Goal: Transaction & Acquisition: Book appointment/travel/reservation

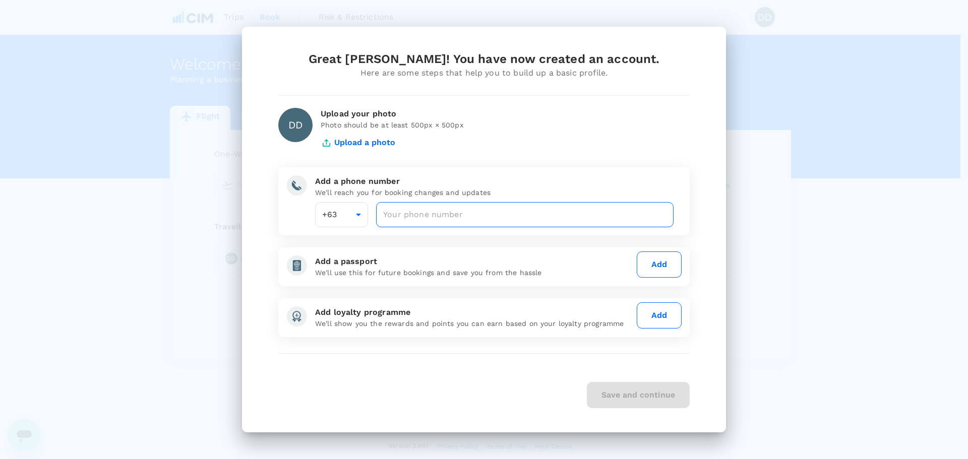
click at [577, 213] on input "number" at bounding box center [524, 214] width 297 height 25
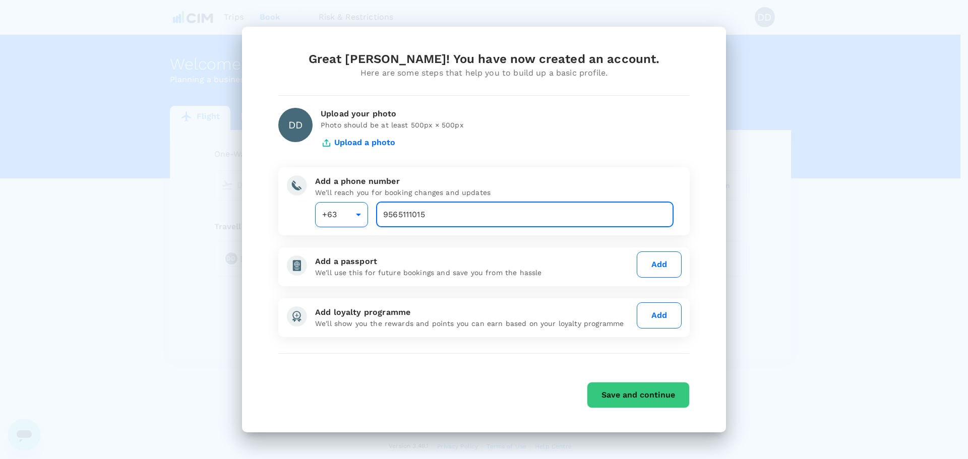
type input "9565111015"
click at [361, 220] on body "Trips Book Risk & Restrictions DD Welcome , [PERSON_NAME] . Planning a business…" at bounding box center [484, 230] width 968 height 460
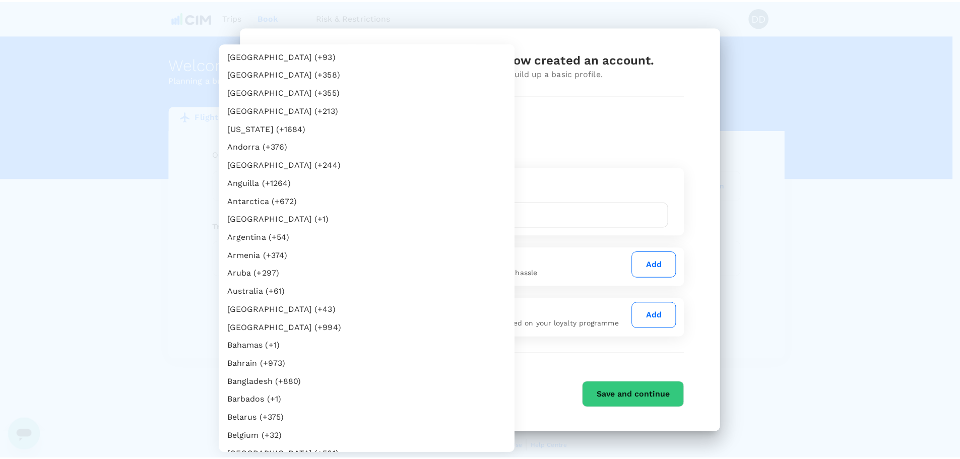
scroll to position [2929, 0]
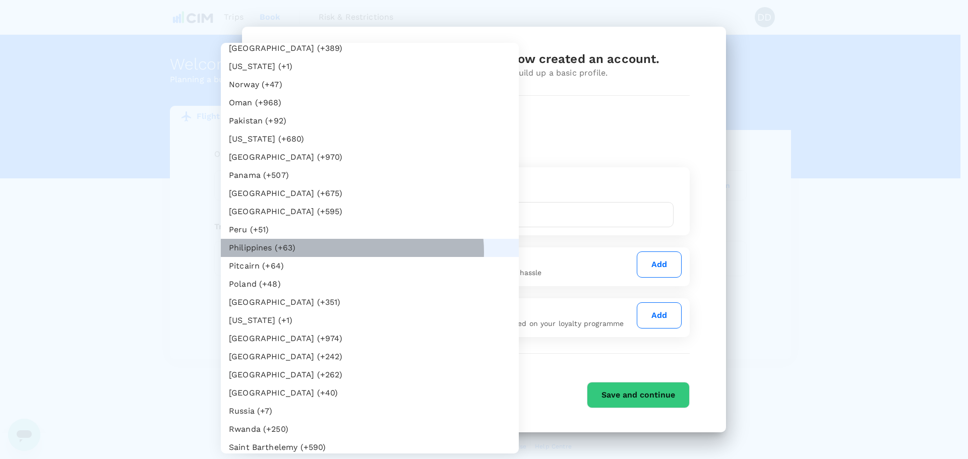
click at [352, 252] on li "Philippines (+63)" at bounding box center [370, 248] width 298 height 18
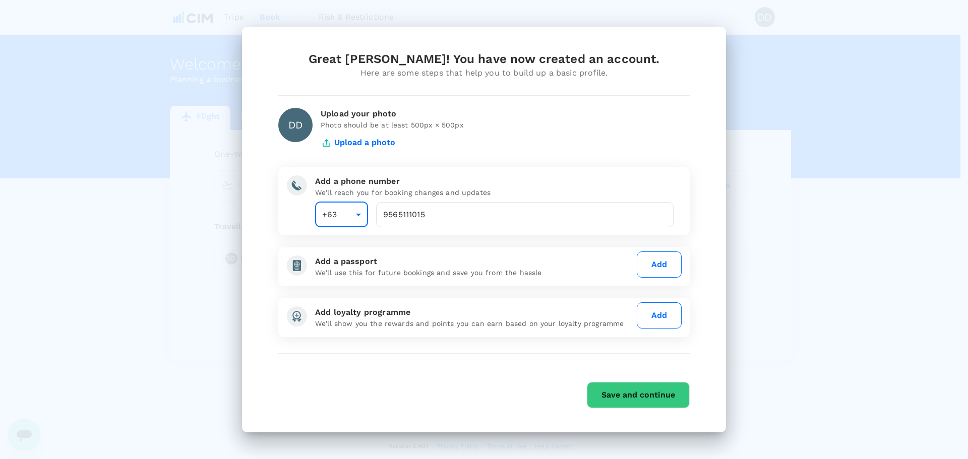
click at [636, 397] on button "Save and continue" at bounding box center [638, 395] width 103 height 26
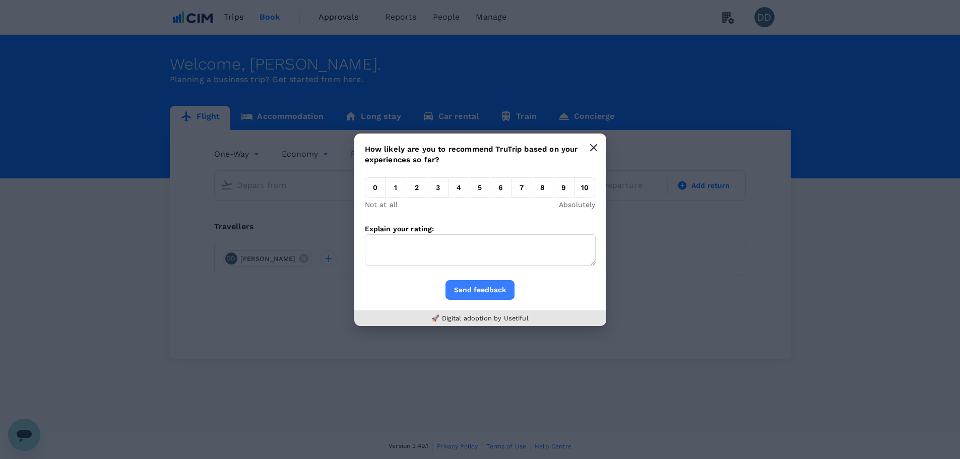
click at [596, 148] on icon "button" at bounding box center [594, 148] width 8 height 8
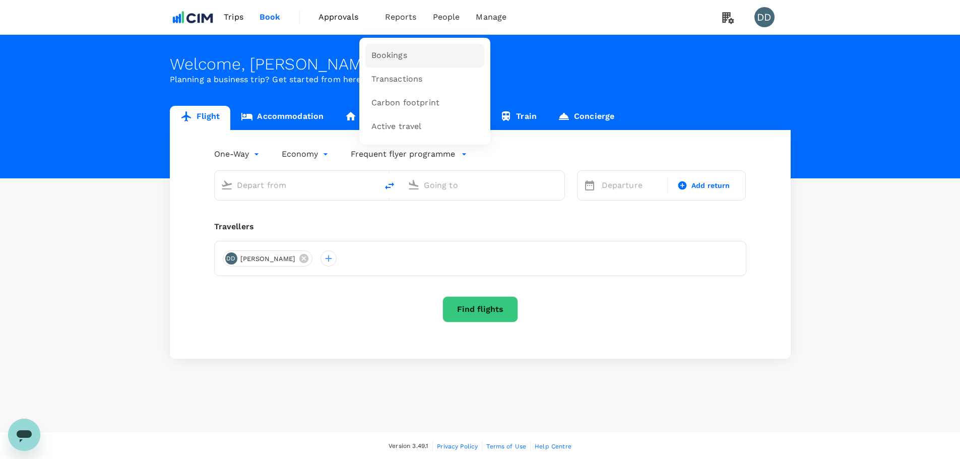
click at [401, 54] on span "Bookings" at bounding box center [389, 56] width 36 height 12
